Goal: Information Seeking & Learning: Compare options

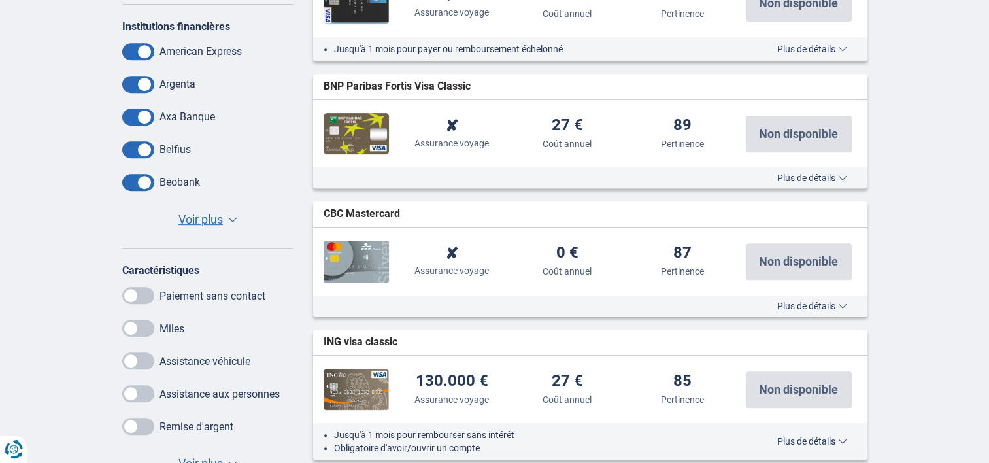
scroll to position [654, 0]
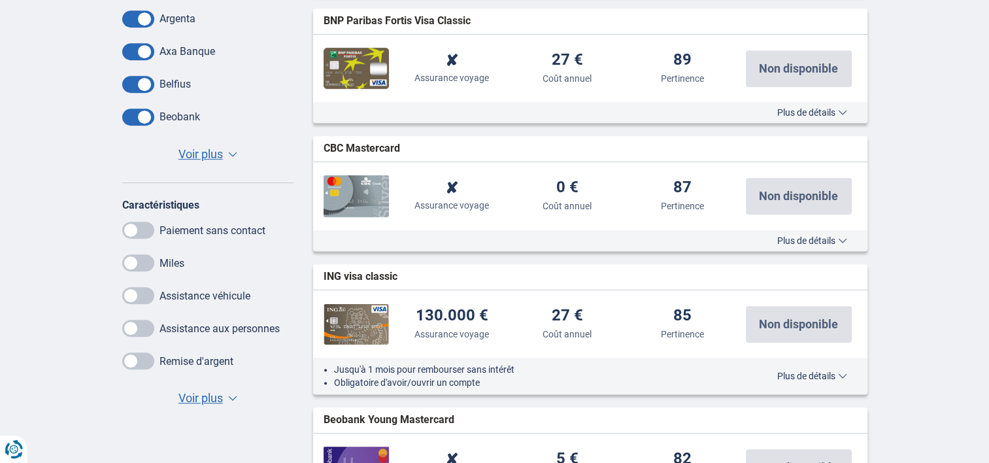
click at [186, 404] on span "Voir plus" at bounding box center [201, 398] width 44 height 17
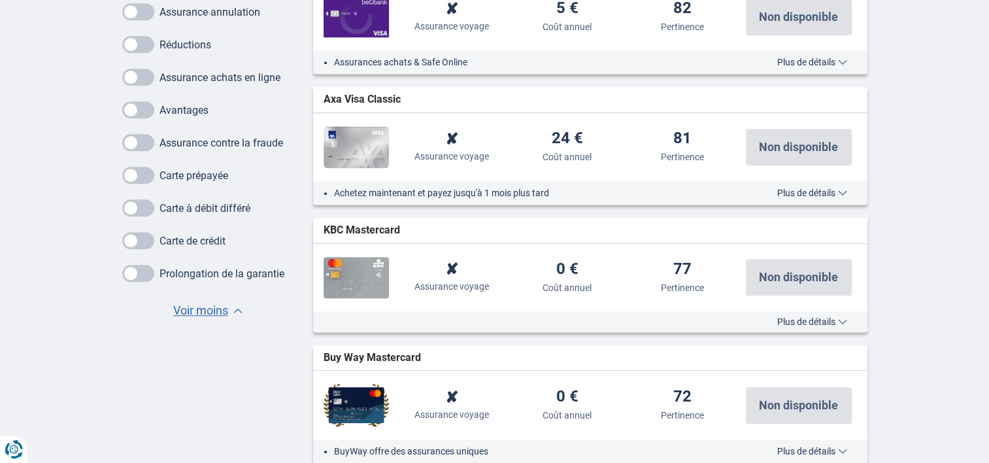
scroll to position [1177, 0]
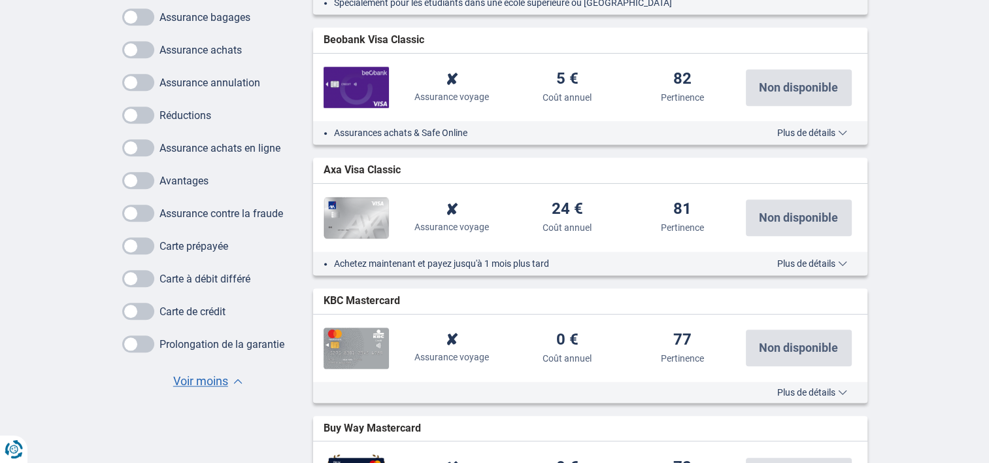
click at [141, 179] on span at bounding box center [138, 180] width 32 height 17
click at [0, 0] on input "checkbox" at bounding box center [0, 0] width 0 height 0
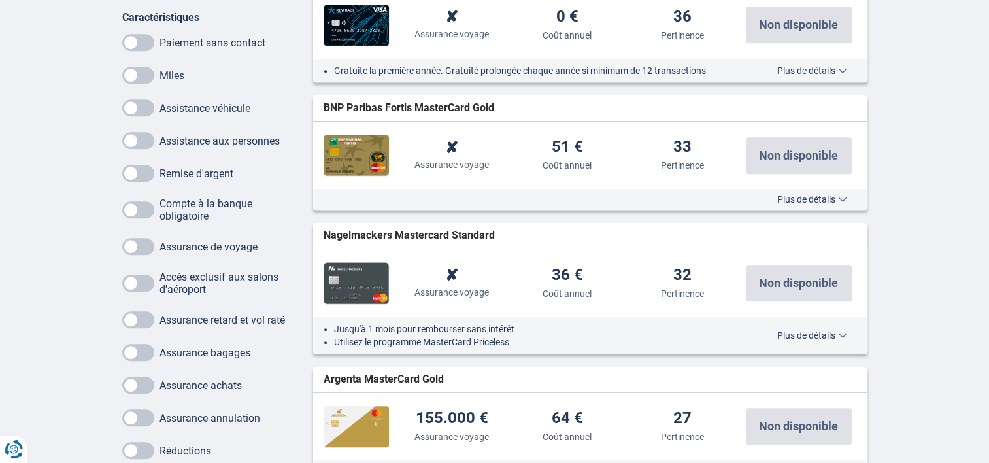
scroll to position [785, 0]
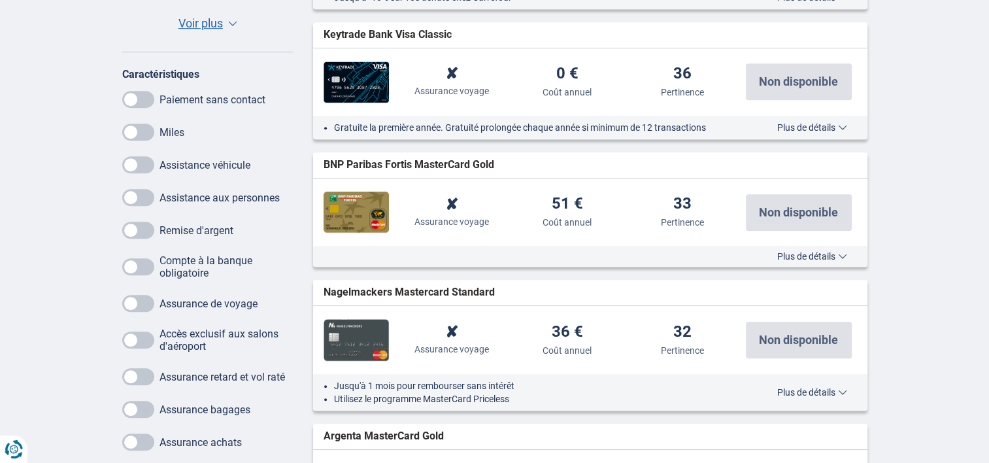
click at [146, 231] on span at bounding box center [138, 230] width 32 height 17
click at [0, 0] on input "checkbox" at bounding box center [0, 0] width 0 height 0
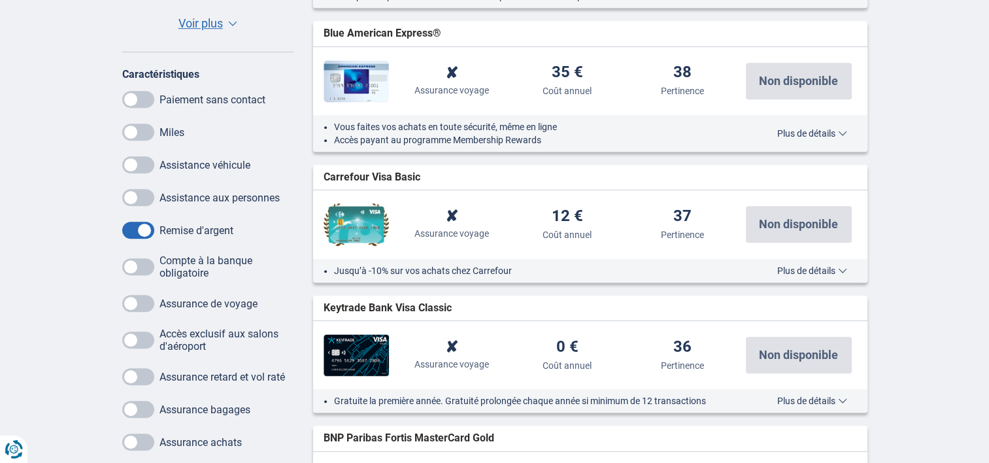
scroll to position [589, 0]
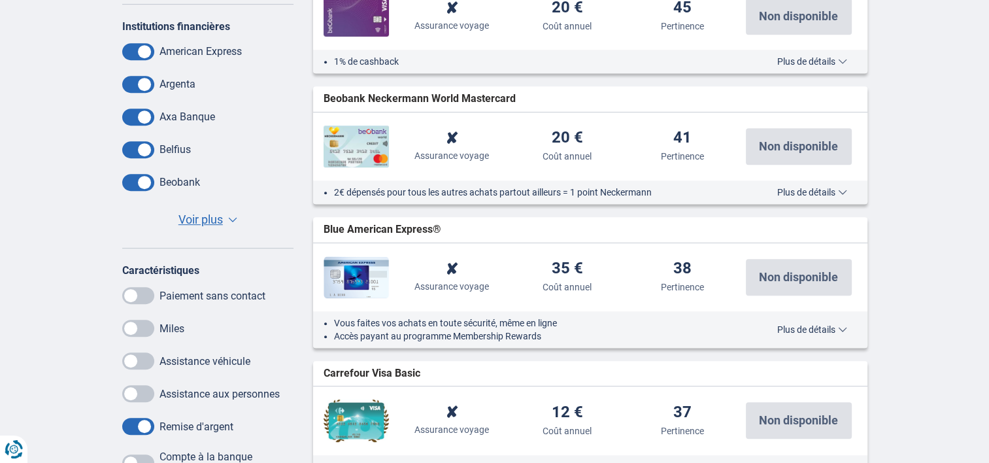
click at [209, 214] on span "Voir plus" at bounding box center [201, 219] width 44 height 17
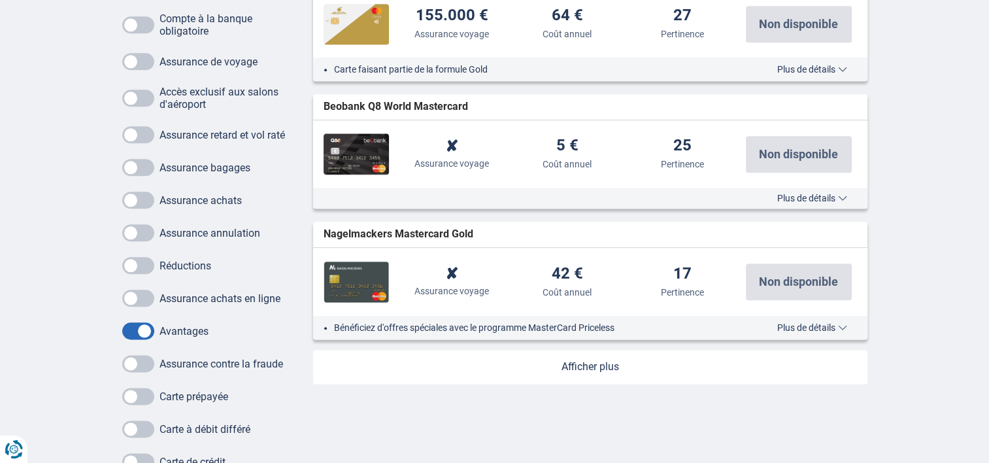
scroll to position [1569, 0]
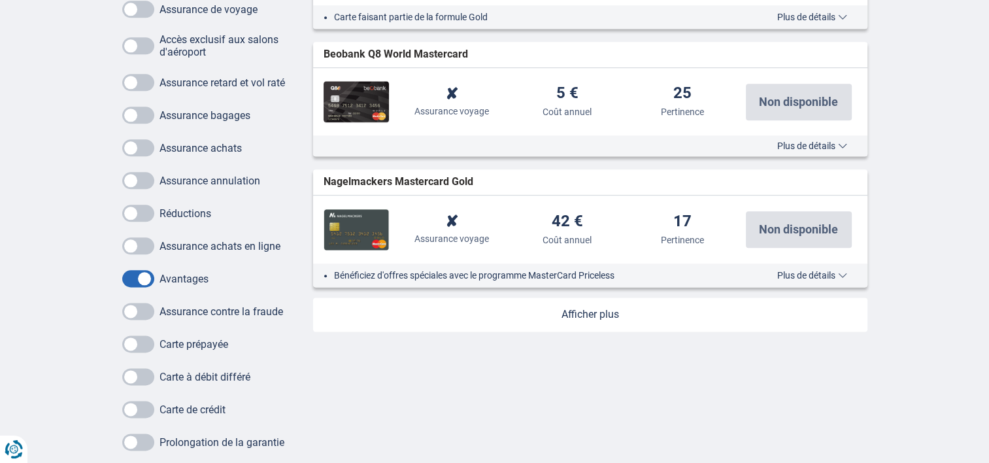
click at [599, 311] on link at bounding box center [590, 315] width 555 height 34
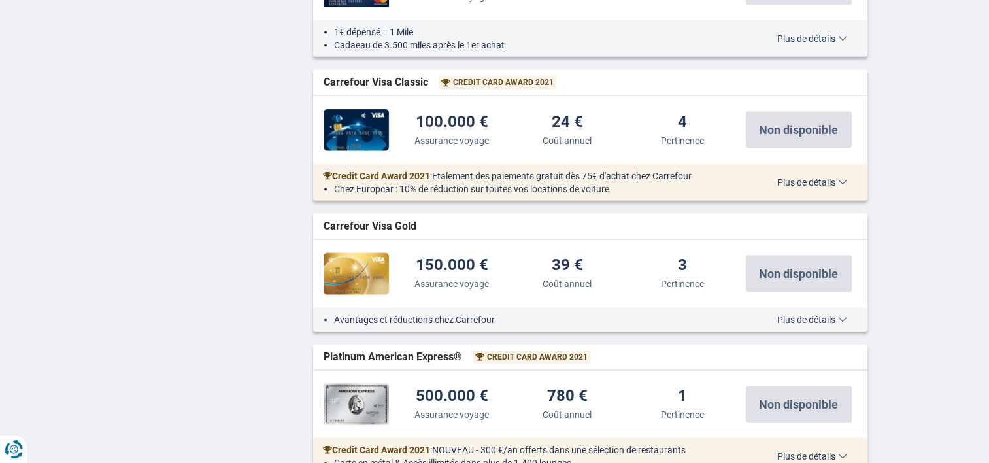
scroll to position [2877, 0]
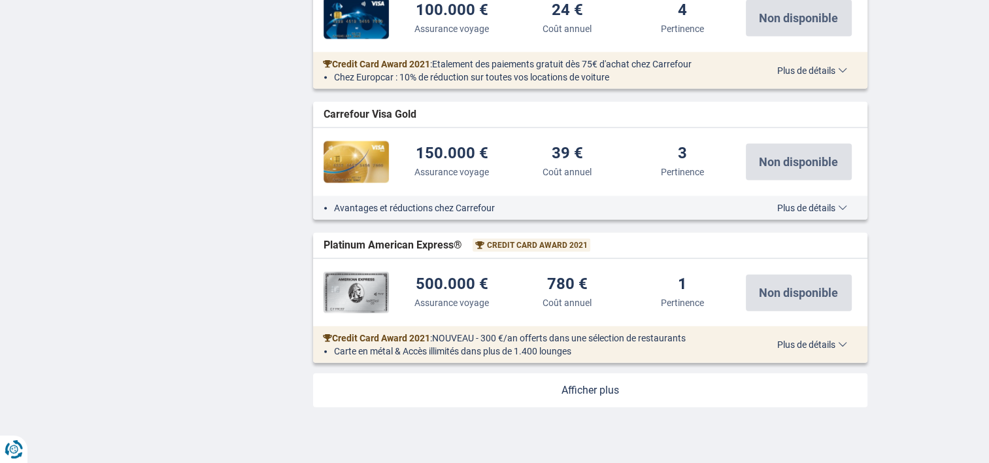
click at [596, 390] on link at bounding box center [590, 390] width 555 height 34
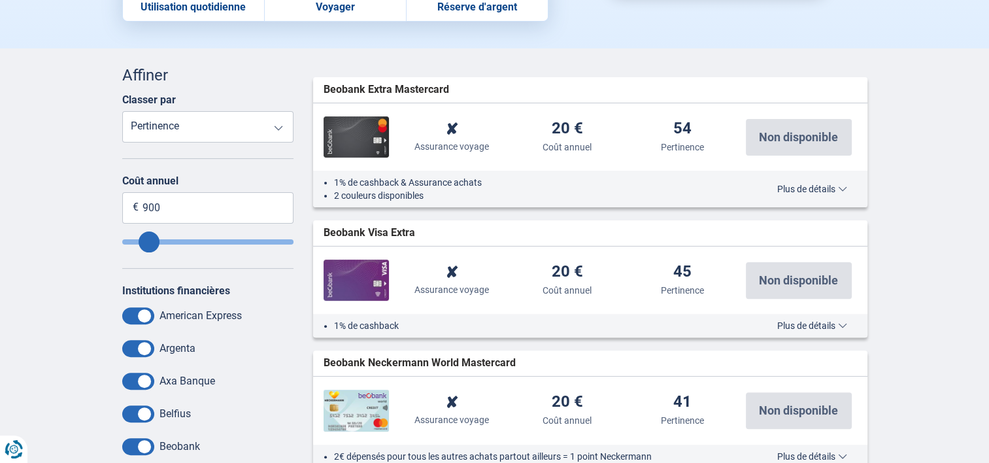
scroll to position [327, 0]
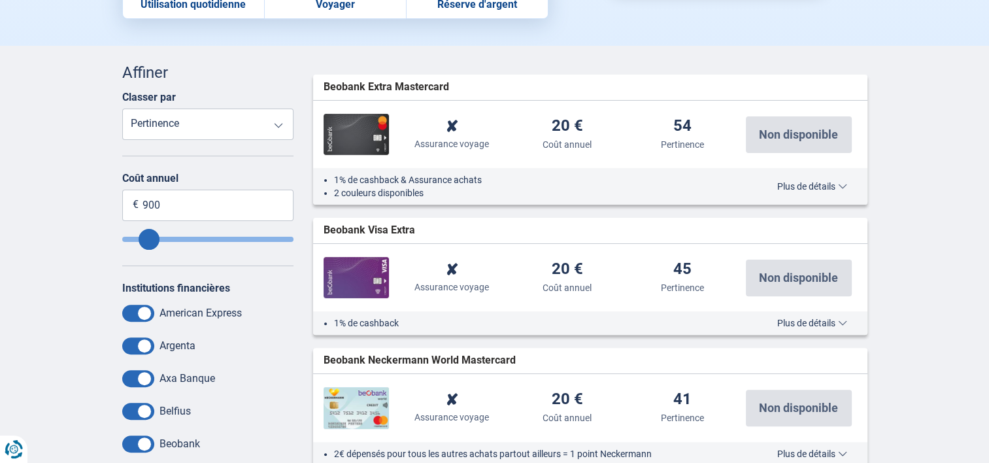
click at [829, 180] on div "1% de cashback & Assurance achats 2 couleurs disponibles Plus de détails Moins …" at bounding box center [590, 186] width 555 height 37
click at [827, 183] on span "Plus de détails" at bounding box center [813, 186] width 70 height 9
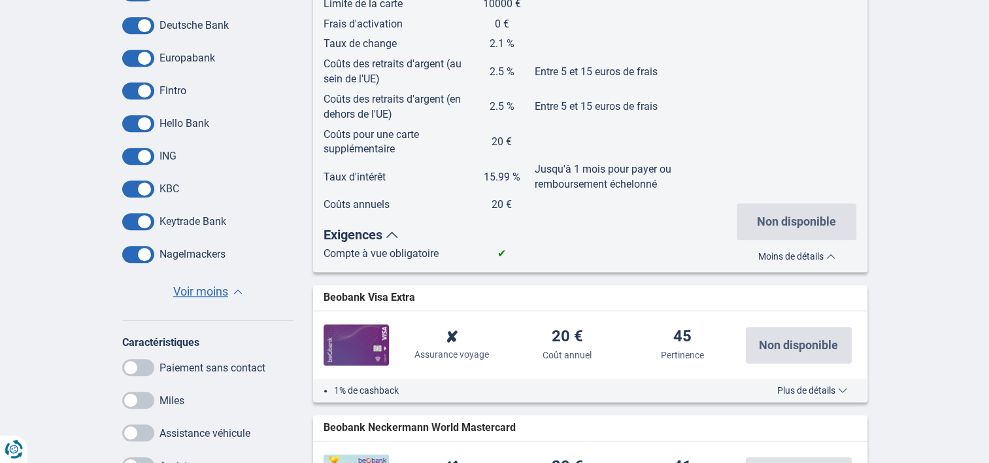
scroll to position [1112, 0]
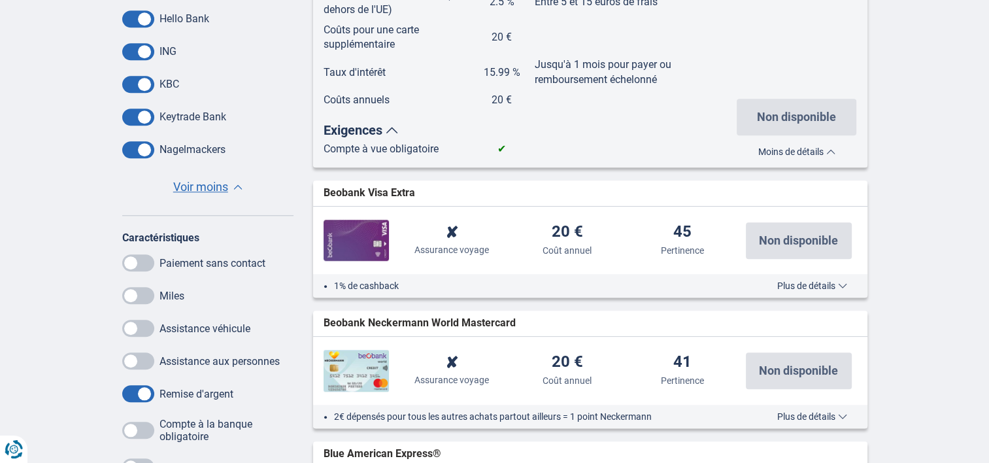
click at [784, 288] on span "Plus de détails" at bounding box center [813, 285] width 70 height 9
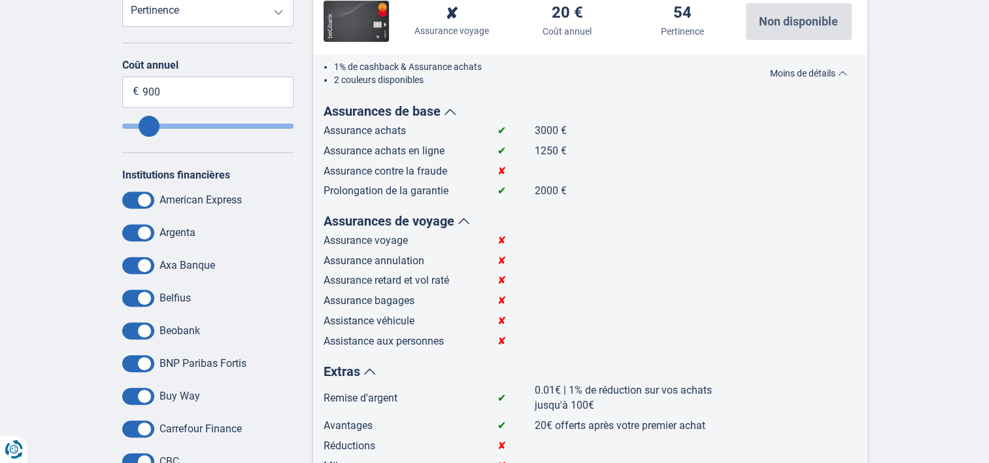
scroll to position [262, 0]
